Goal: Task Accomplishment & Management: Complete application form

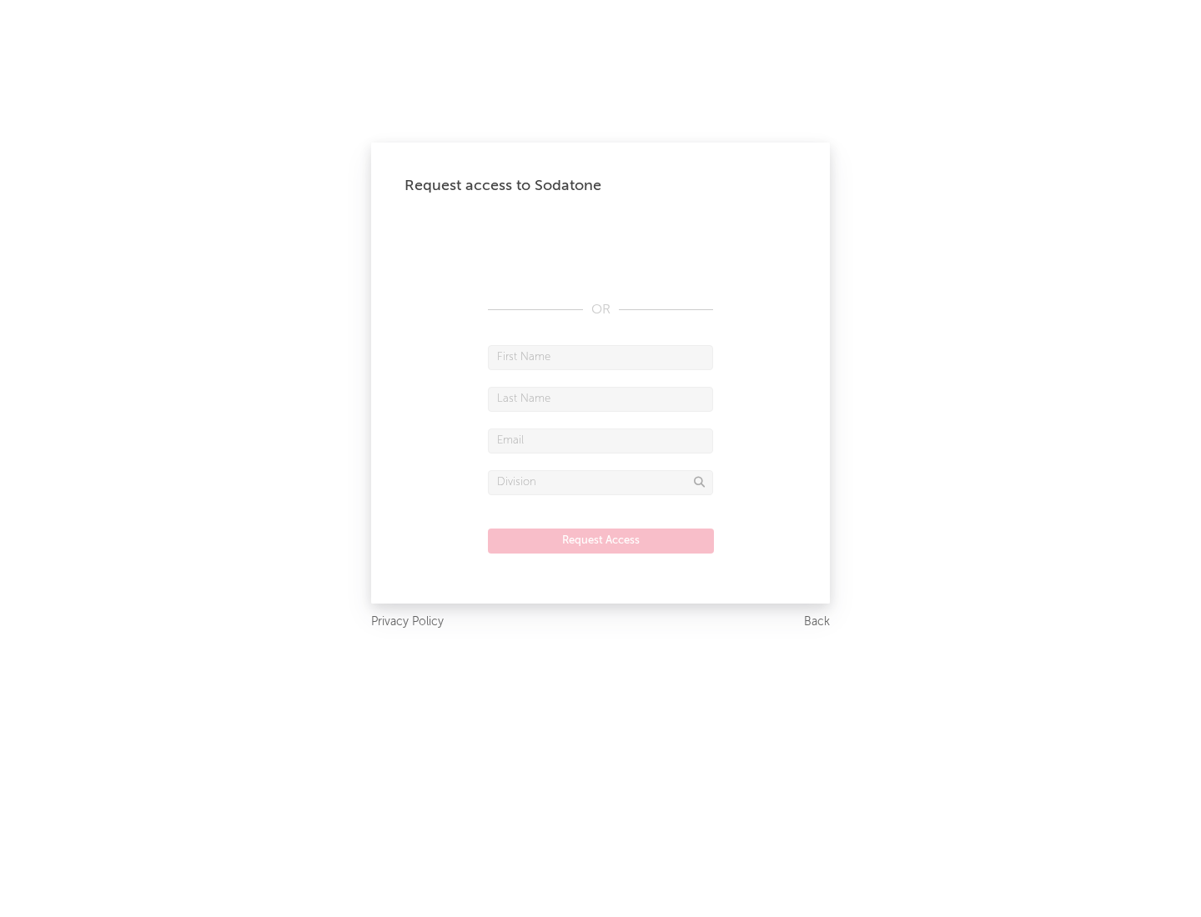
click at [600, 357] on input "text" at bounding box center [600, 357] width 225 height 25
type input "[PERSON_NAME]"
click at [600, 399] on input "text" at bounding box center [600, 399] width 225 height 25
type input "[PERSON_NAME]"
click at [600, 440] on input "text" at bounding box center [600, 441] width 225 height 25
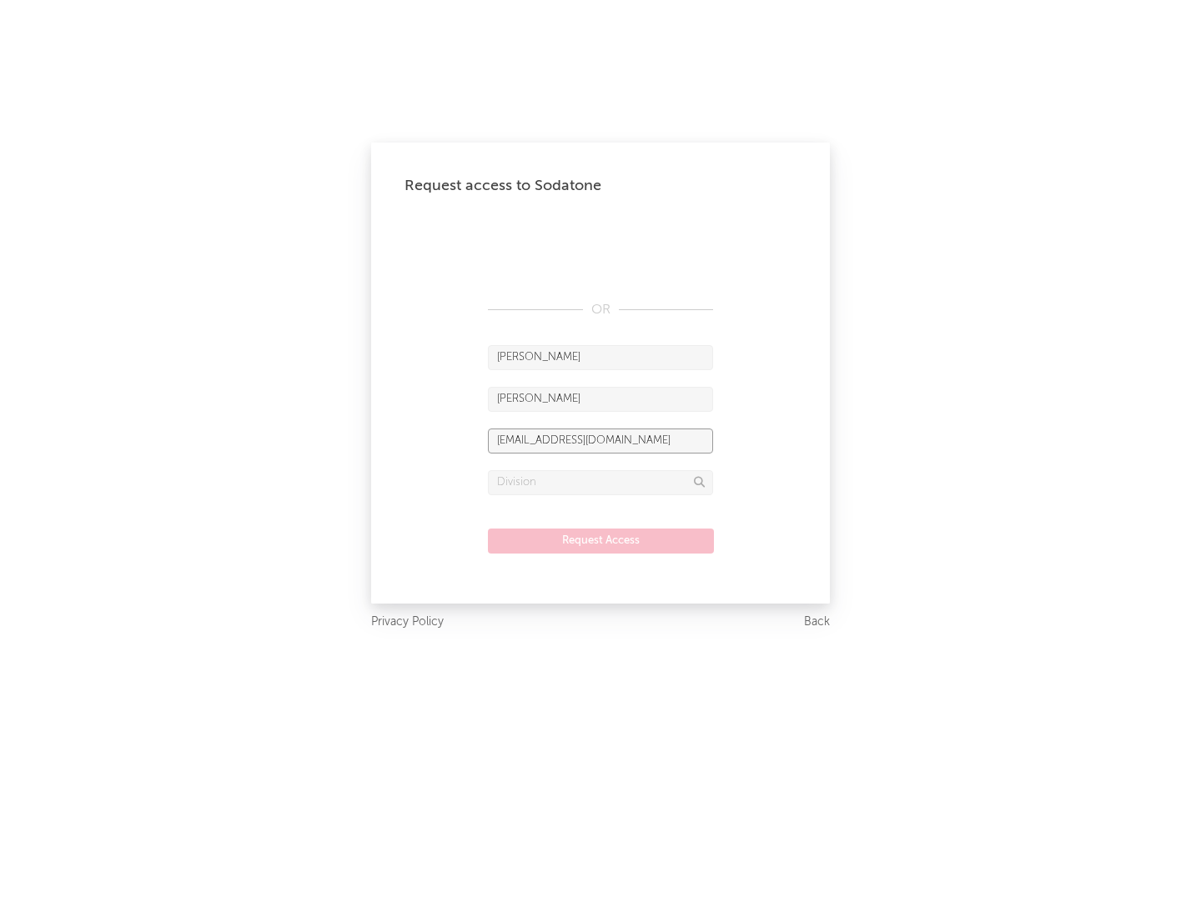
type input "[EMAIL_ADDRESS][DOMAIN_NAME]"
click at [600, 482] on input "text" at bounding box center [600, 482] width 225 height 25
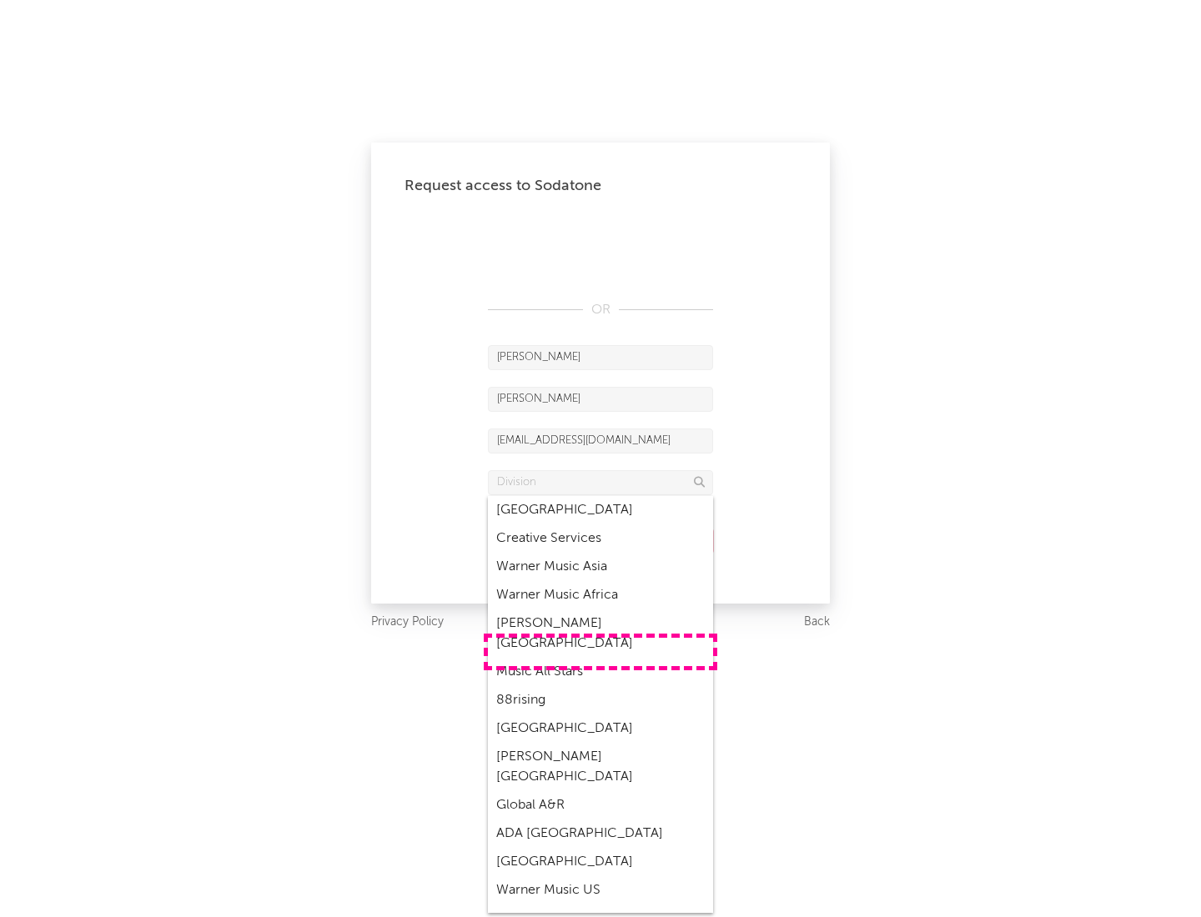
click at [600, 658] on div "Music All Stars" at bounding box center [600, 672] width 225 height 28
type input "Music All Stars"
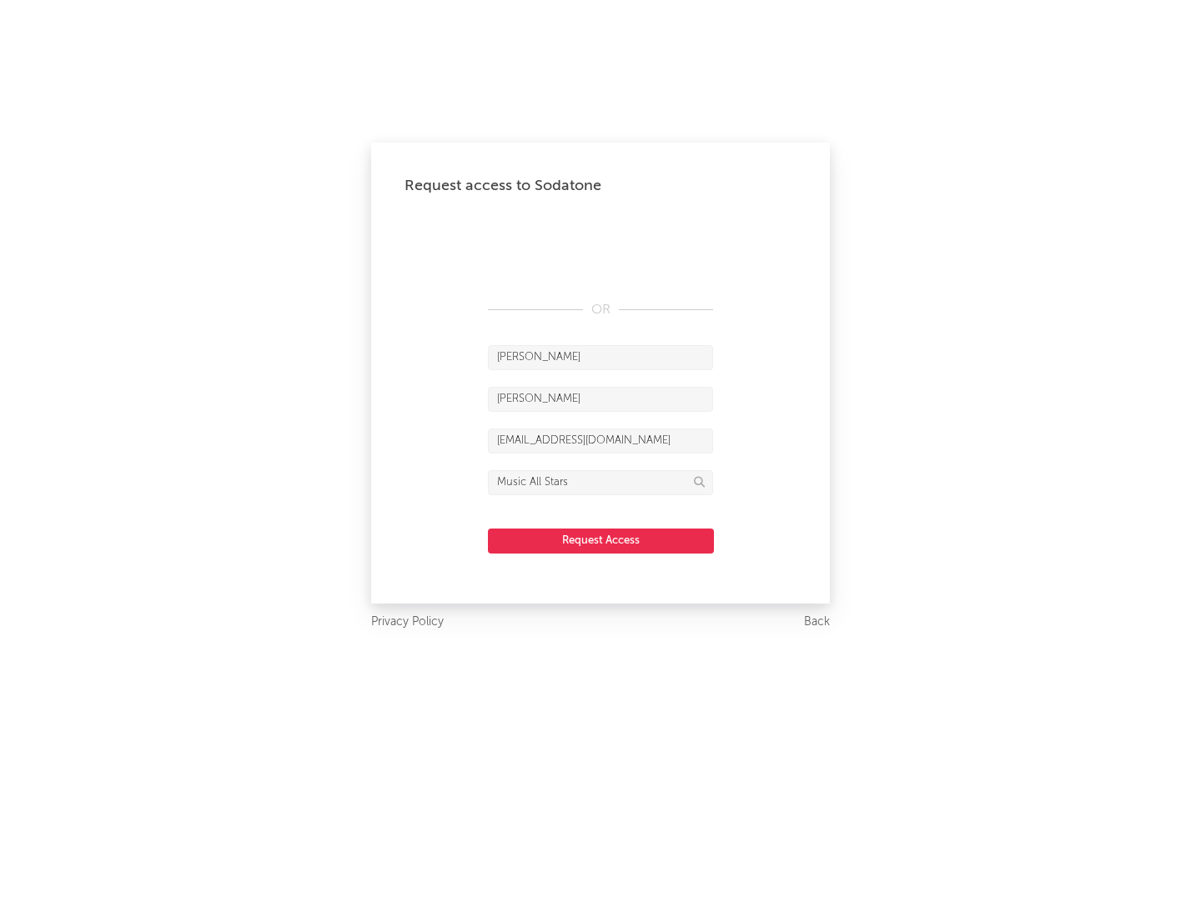
click at [600, 540] on button "Request Access" at bounding box center [601, 541] width 226 height 25
